Goal: Task Accomplishment & Management: Manage account settings

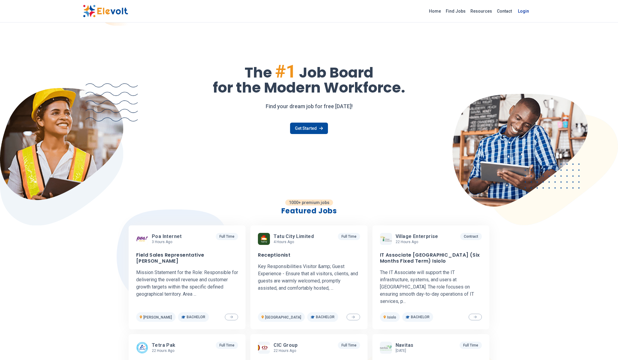
click at [527, 10] on link "Login" at bounding box center [523, 11] width 18 height 12
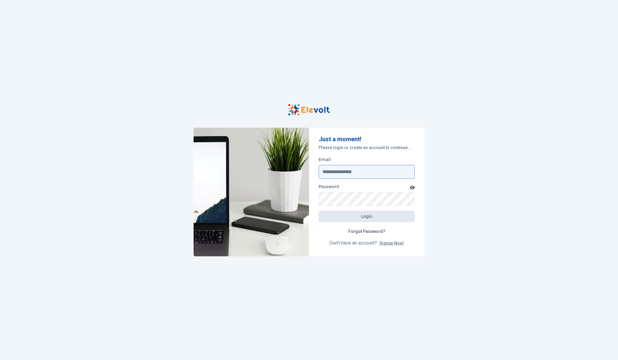
click at [331, 169] on input "Email" at bounding box center [367, 172] width 96 height 14
type input "**********"
click at [367, 216] on button "Login" at bounding box center [367, 216] width 96 height 11
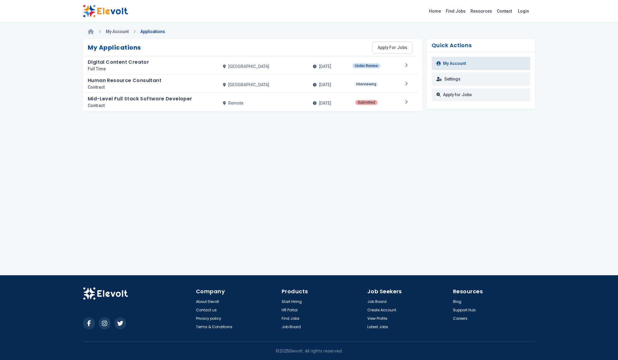
click at [473, 65] on link "My Account" at bounding box center [481, 63] width 99 height 13
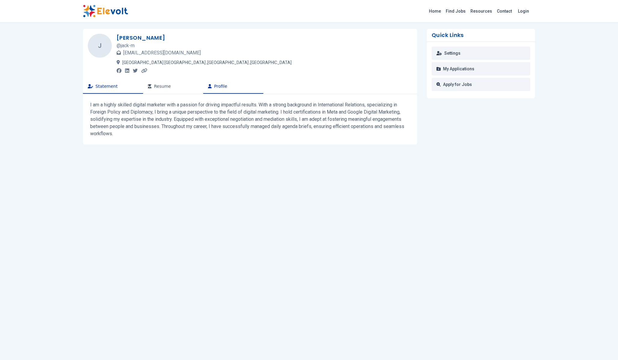
click at [250, 85] on button "Profile" at bounding box center [233, 86] width 60 height 14
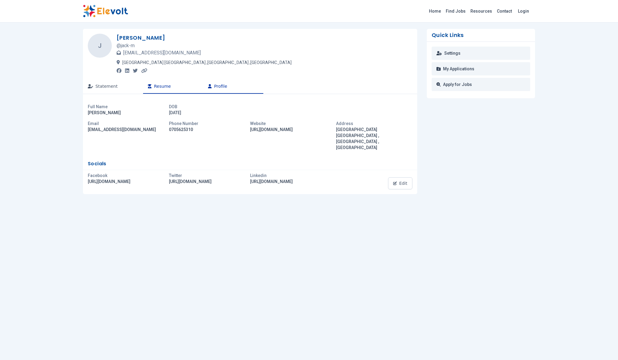
click at [167, 85] on button "Resume" at bounding box center [173, 86] width 60 height 14
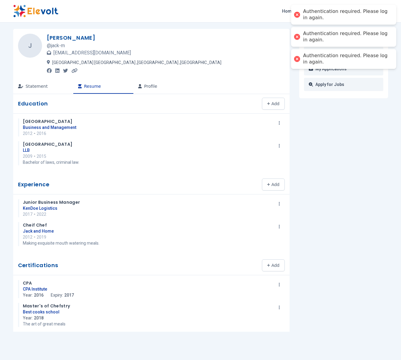
click at [318, 172] on div "Quick Links Settings My Applications Apply for Jobs" at bounding box center [342, 180] width 94 height 303
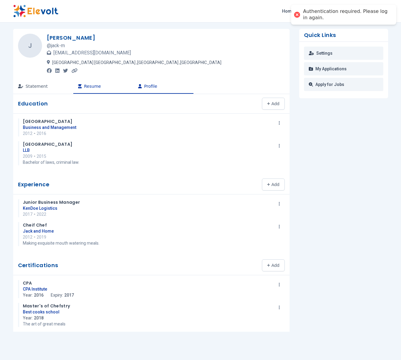
click at [152, 90] on button "Profile" at bounding box center [163, 86] width 60 height 14
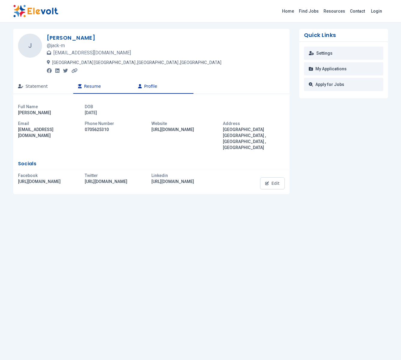
click at [102, 89] on button "Resume" at bounding box center [103, 86] width 60 height 14
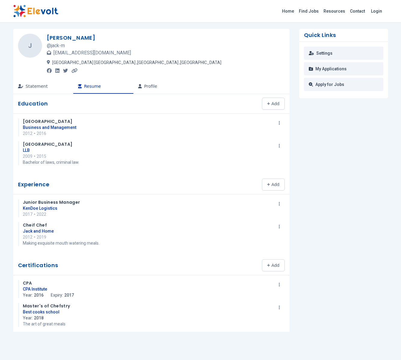
click at [322, 172] on div "Quick Links Settings My Applications Apply for Jobs" at bounding box center [342, 180] width 94 height 303
